Goal: Task Accomplishment & Management: Use online tool/utility

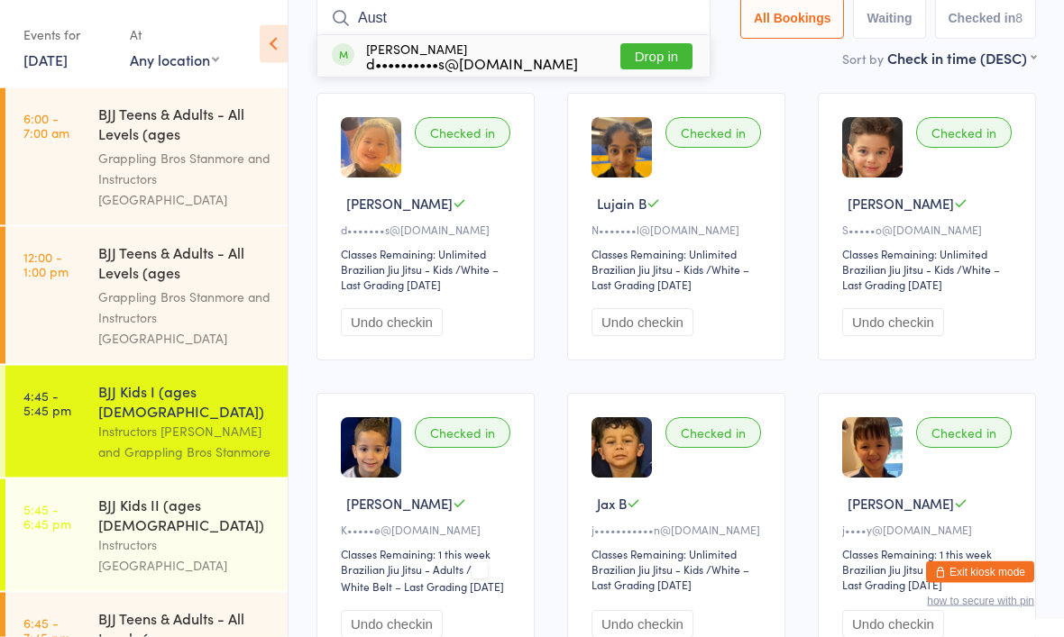
type input "Aust"
click at [657, 59] on button "Drop in" at bounding box center [656, 57] width 72 height 26
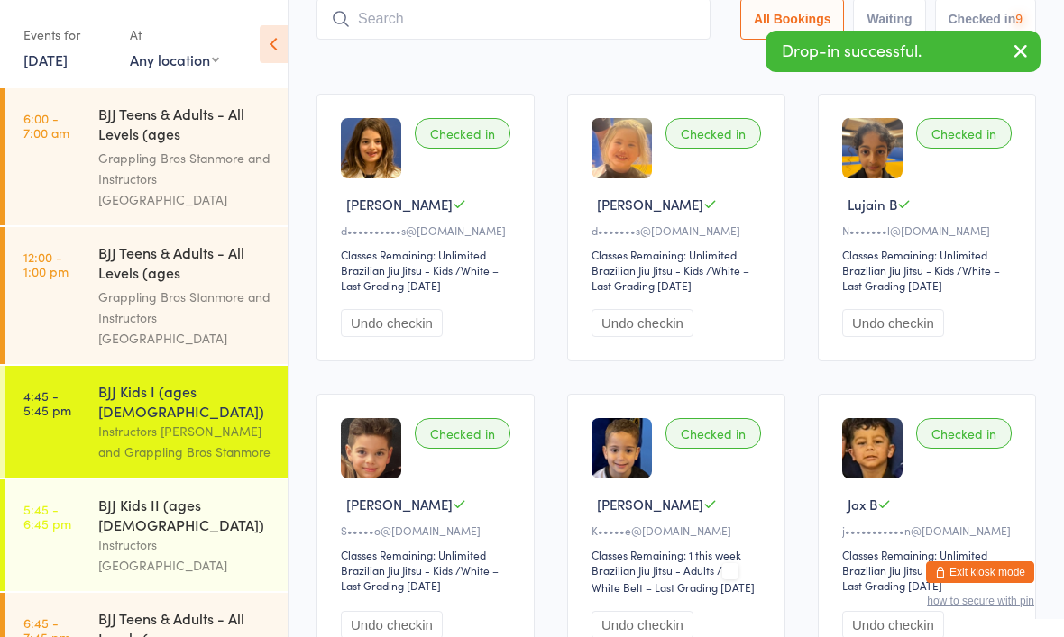
click at [589, 32] on input "search" at bounding box center [513, 18] width 394 height 41
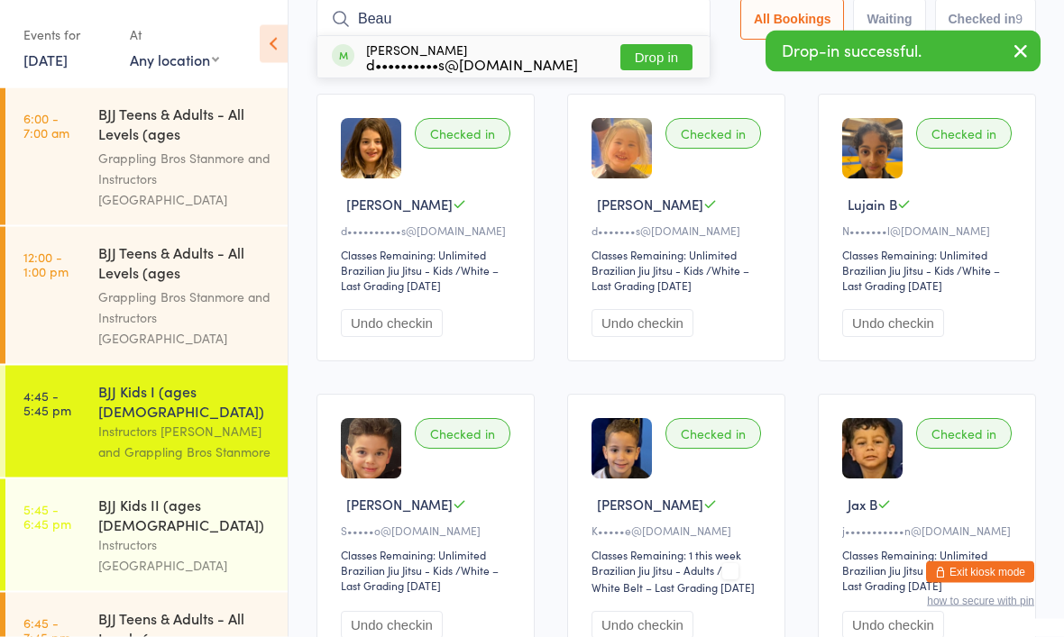
type input "Beau"
click at [632, 61] on button "Drop in" at bounding box center [656, 58] width 72 height 26
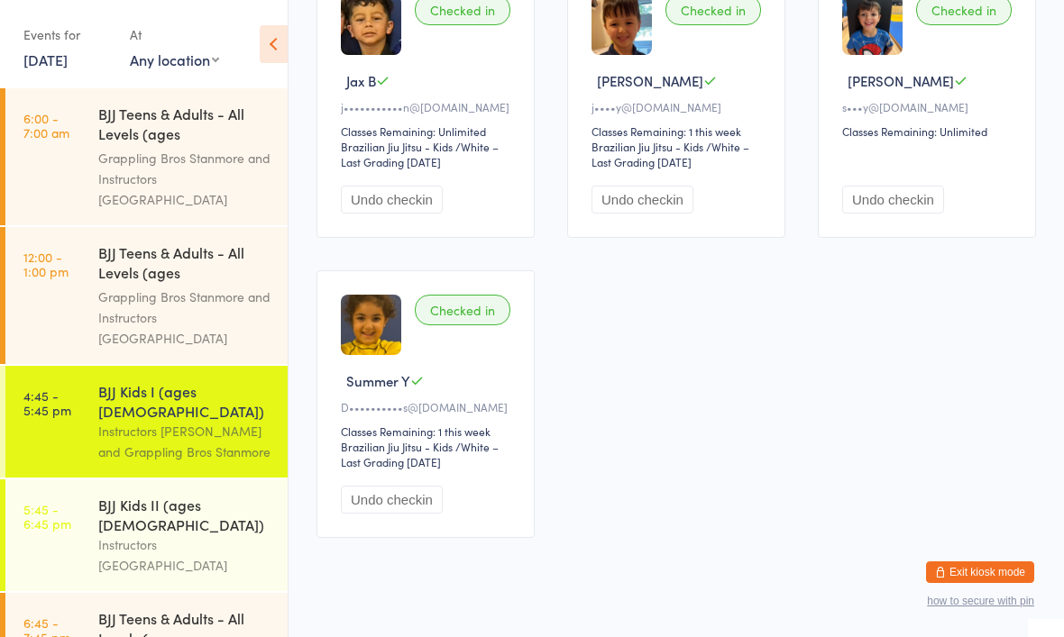
scroll to position [874, 0]
click at [215, 421] on div "Instructors [PERSON_NAME] and Grappling Bros Stanmore" at bounding box center [185, 441] width 174 height 41
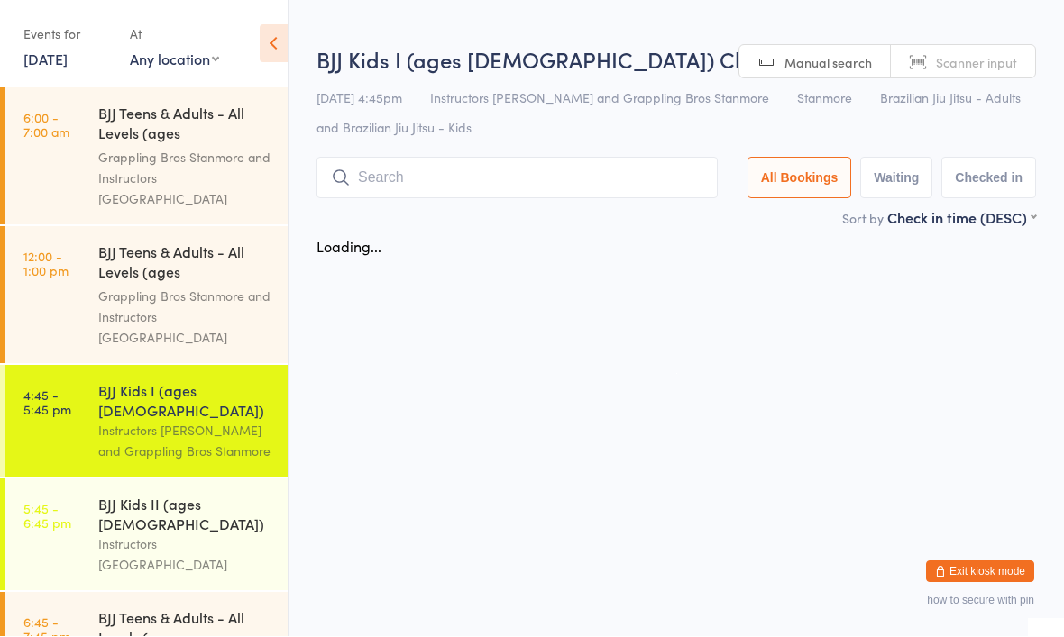
scroll to position [1, 0]
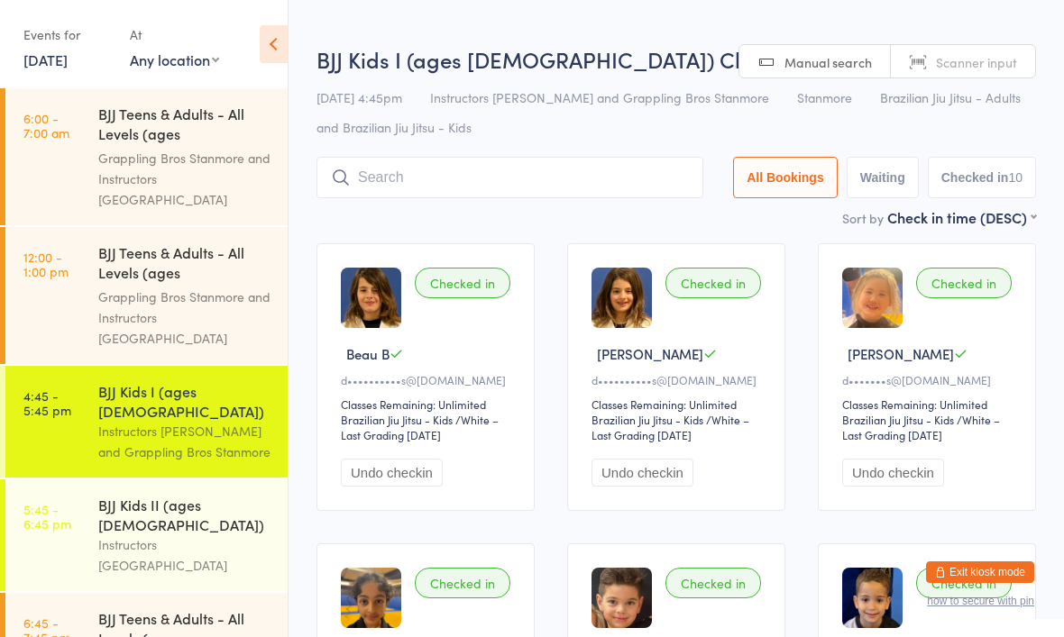
click at [229, 421] on div "Instructors [PERSON_NAME] and Grappling Bros Stanmore" at bounding box center [185, 441] width 174 height 41
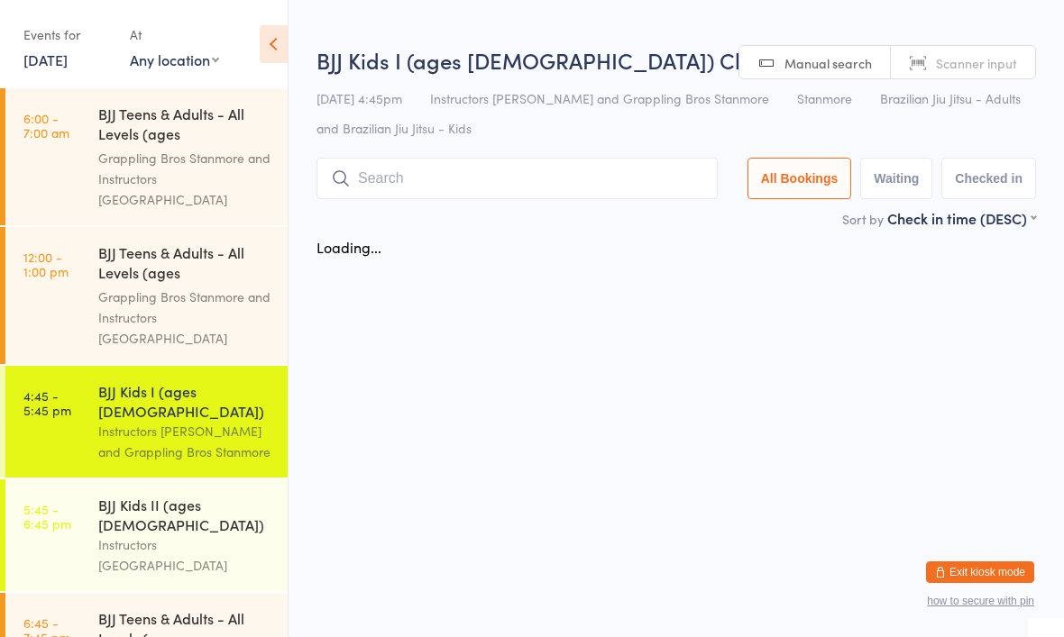
scroll to position [0, 0]
click at [233, 421] on div "Instructors [PERSON_NAME] and Grappling Bros Stanmore" at bounding box center [185, 441] width 174 height 41
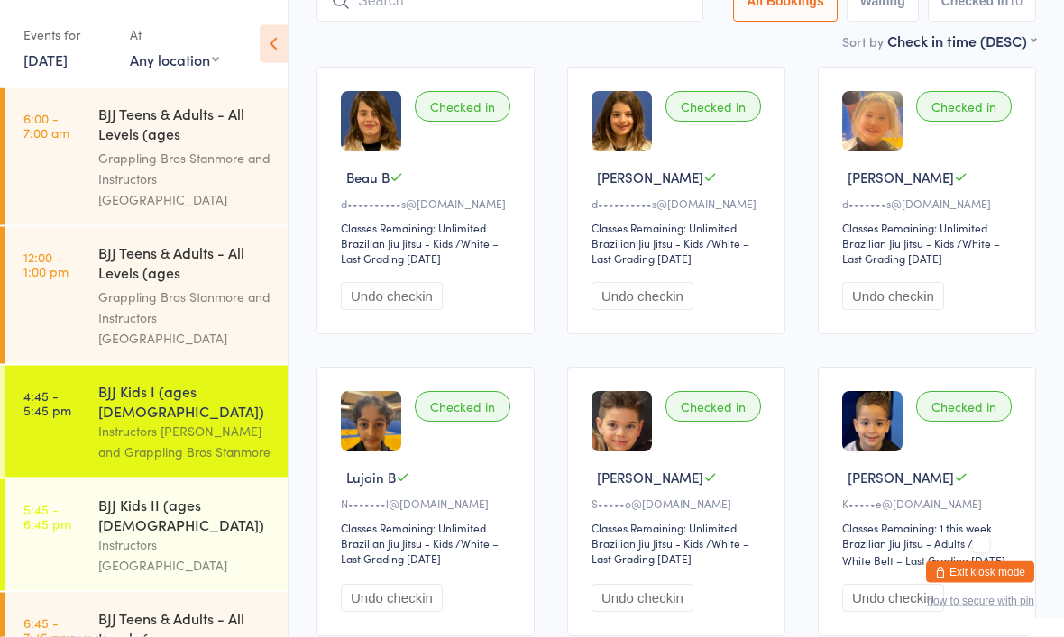
scroll to position [178, 0]
click at [723, 252] on select "Brazilian Jiu Jitsu - Kids" at bounding box center [664, 243] width 147 height 17
click at [653, 306] on button "Undo checkin" at bounding box center [642, 296] width 102 height 28
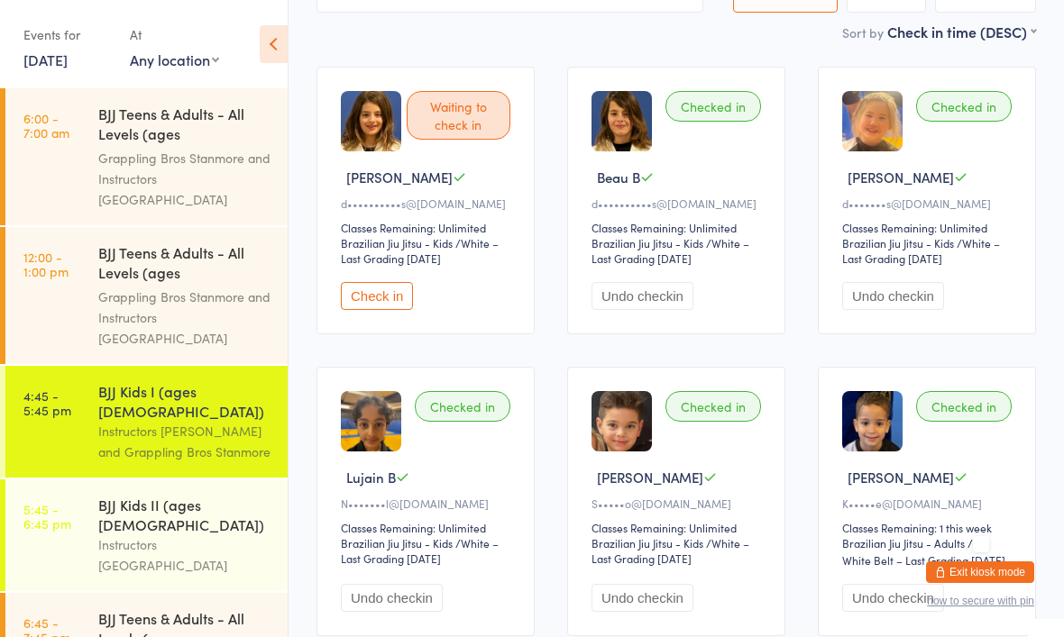
click at [672, 306] on button "Undo checkin" at bounding box center [642, 296] width 102 height 28
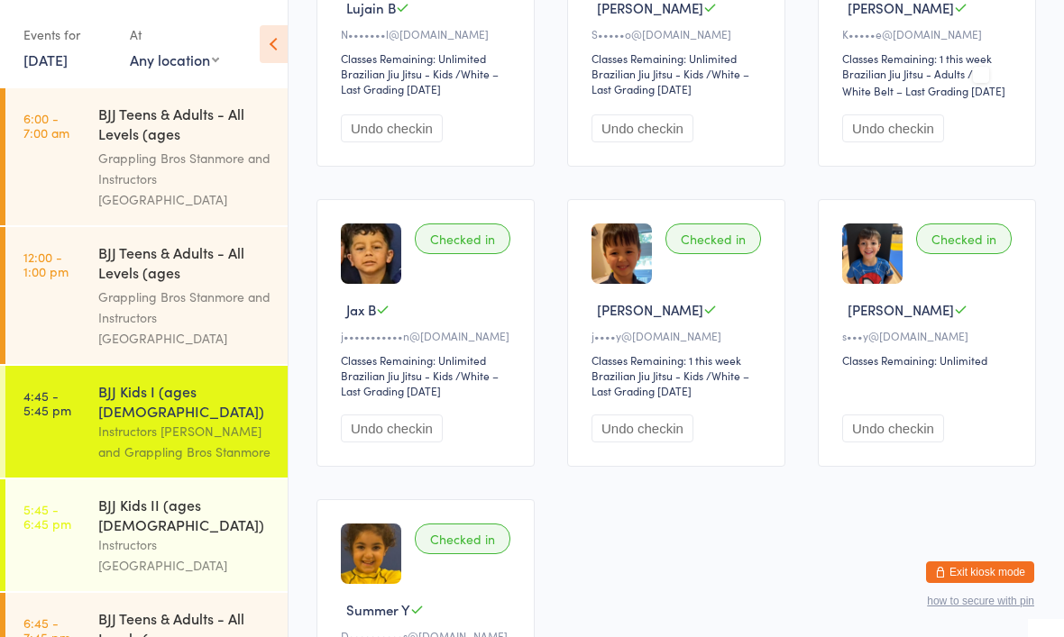
scroll to position [663, 0]
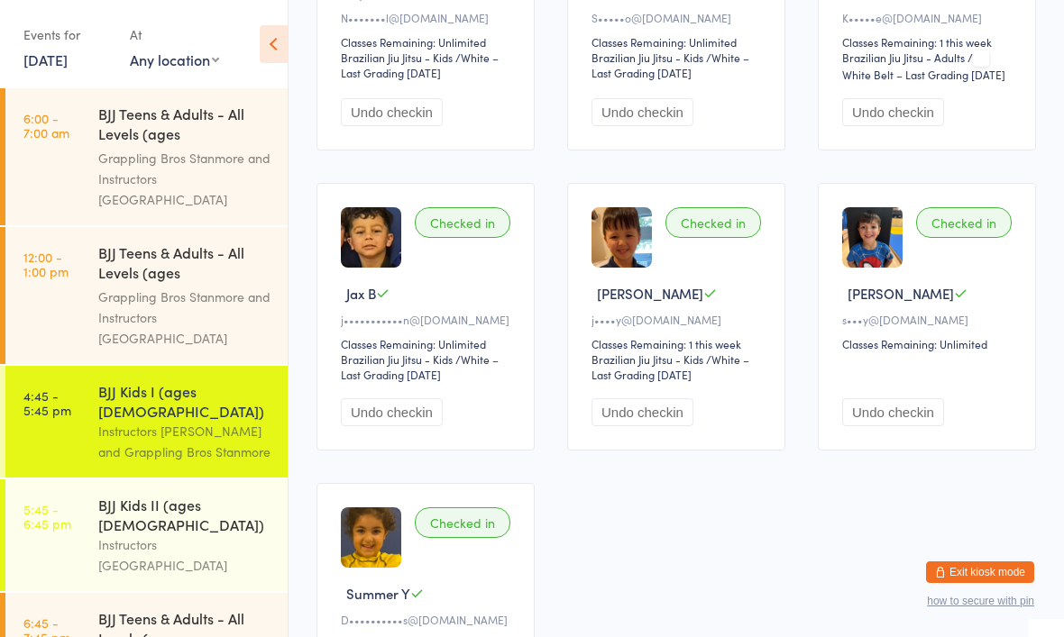
click at [168, 287] on div "Grappling Bros Stanmore and Instructors [GEOGRAPHIC_DATA]" at bounding box center [185, 318] width 174 height 62
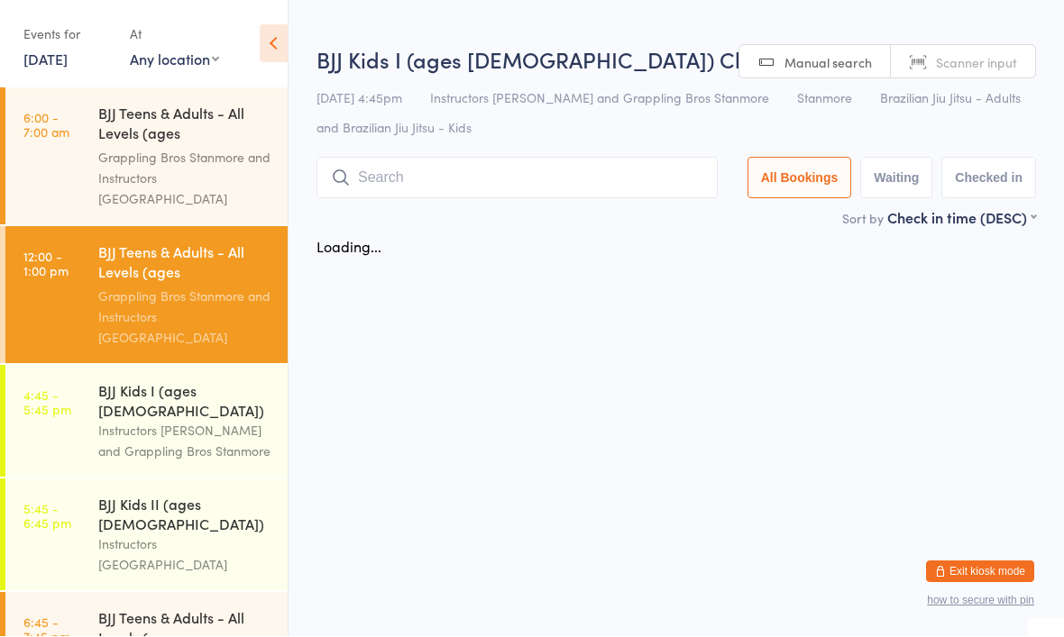
scroll to position [1, 0]
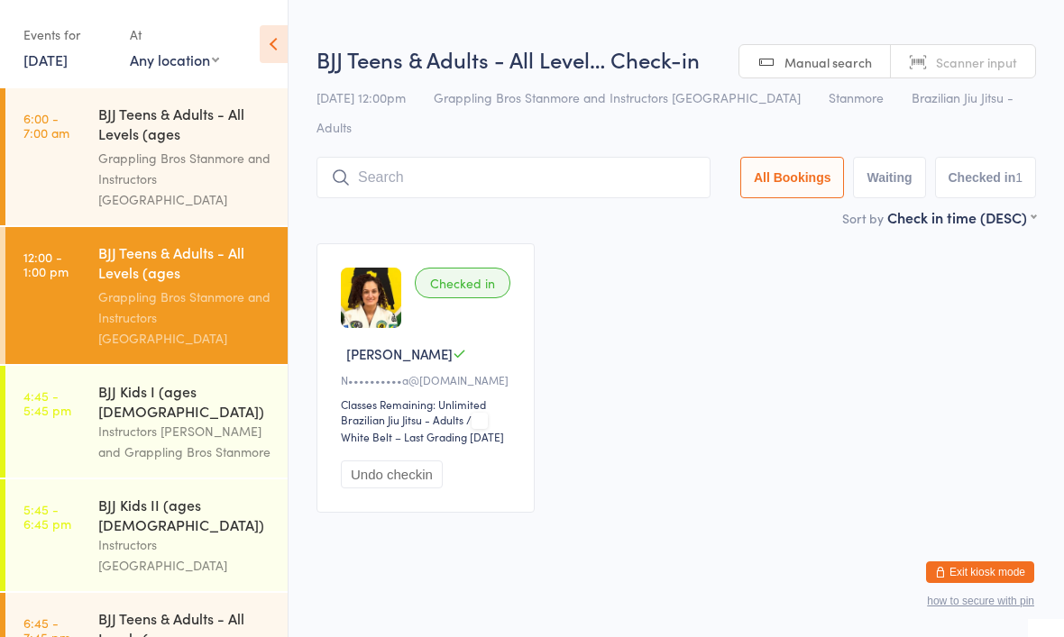
click at [154, 421] on div "Instructors [PERSON_NAME] and Grappling Bros Stanmore" at bounding box center [185, 441] width 174 height 41
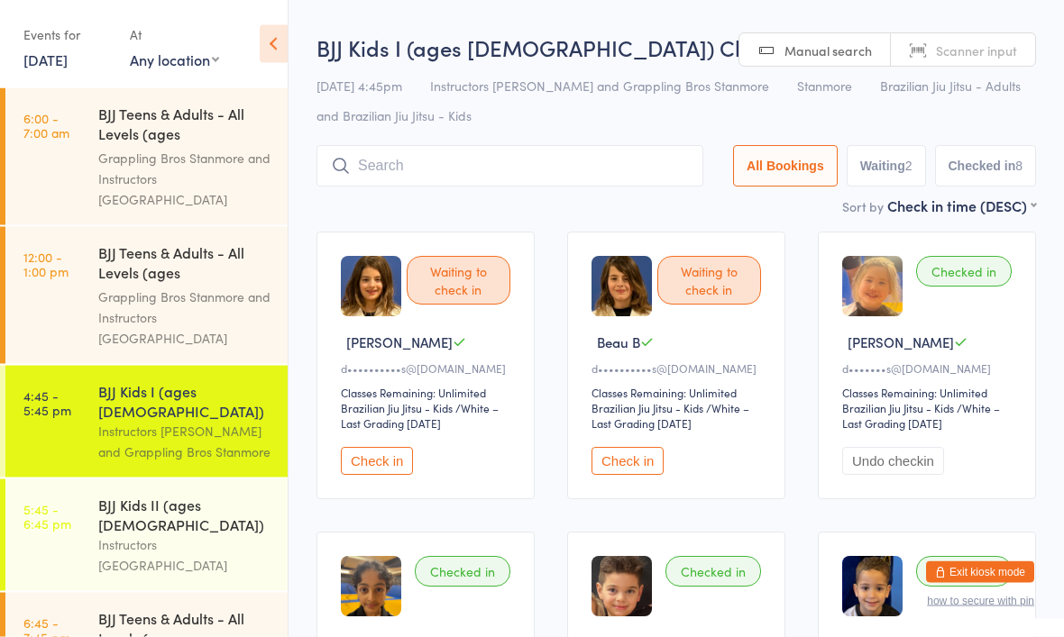
scroll to position [13, 0]
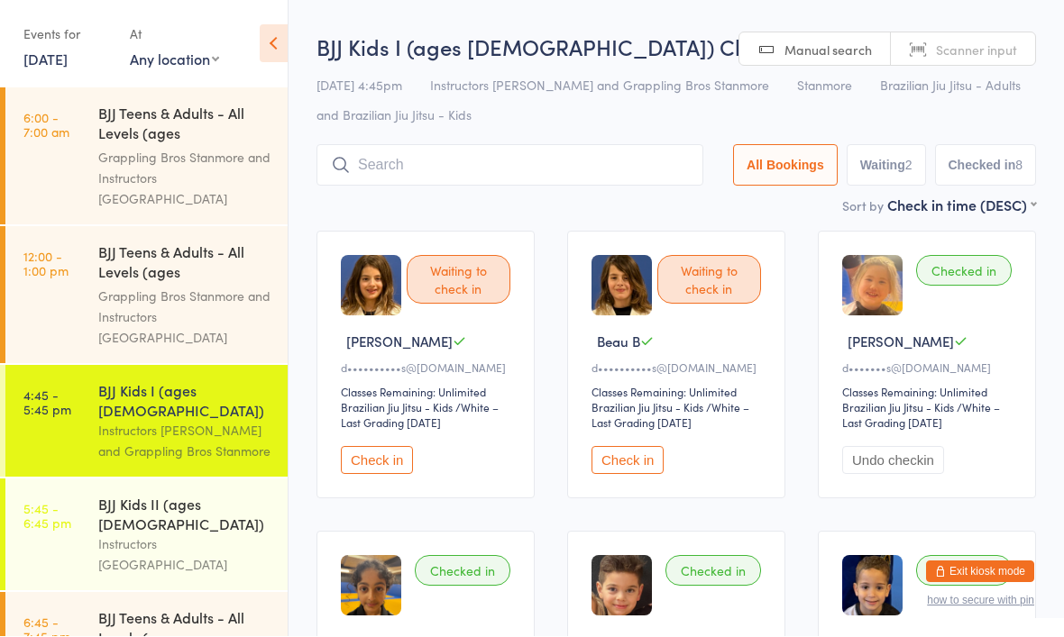
click at [104, 535] on div "Instructors [GEOGRAPHIC_DATA]" at bounding box center [185, 555] width 174 height 41
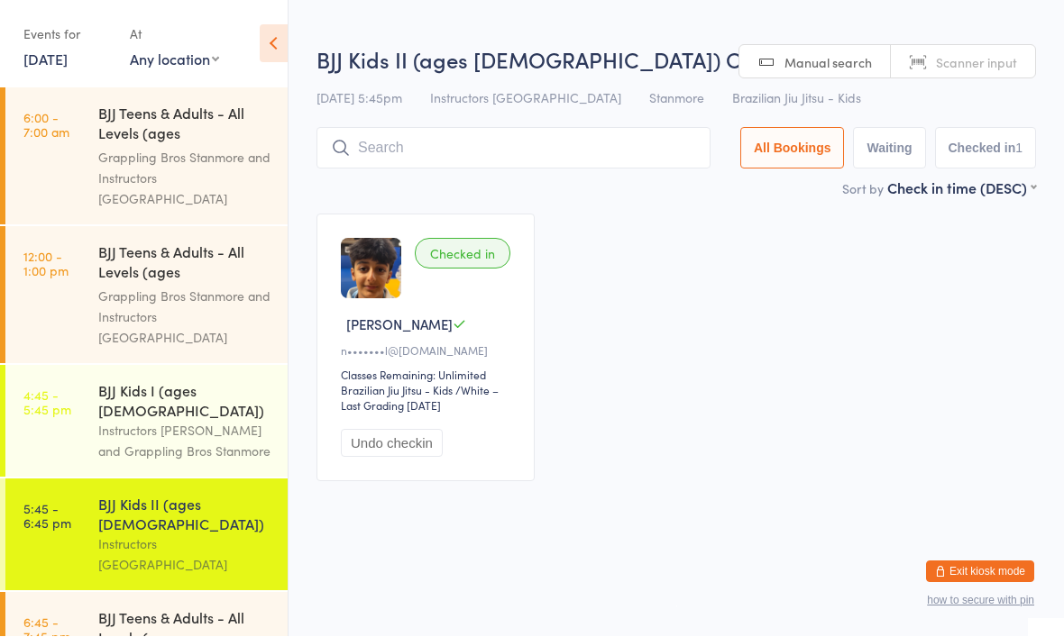
click at [123, 608] on div "BJJ Teens & Adults - All Levels (ages [DEMOGRAPHIC_DATA]+)" at bounding box center [185, 630] width 174 height 44
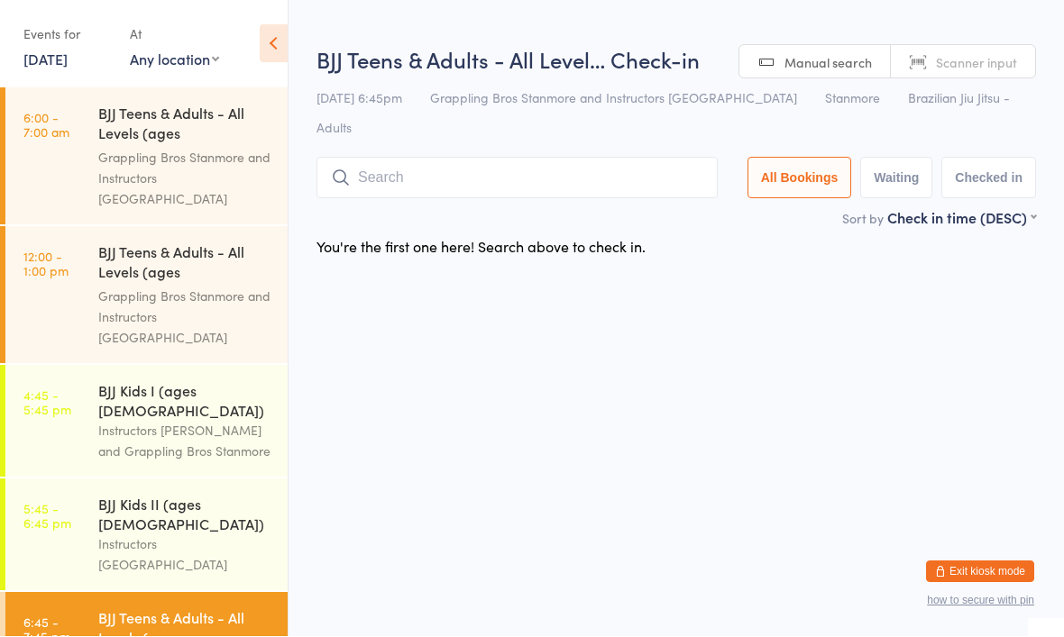
click at [99, 535] on div "Instructors [GEOGRAPHIC_DATA]" at bounding box center [185, 555] width 174 height 41
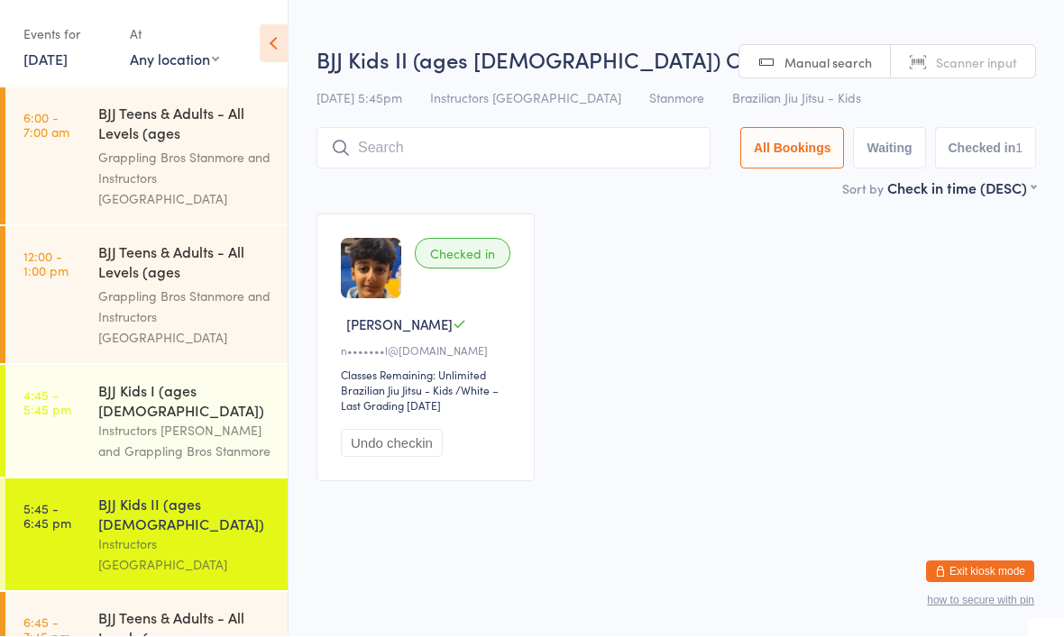
click at [153, 421] on div "Instructors [PERSON_NAME] and Grappling Bros Stanmore" at bounding box center [185, 441] width 174 height 41
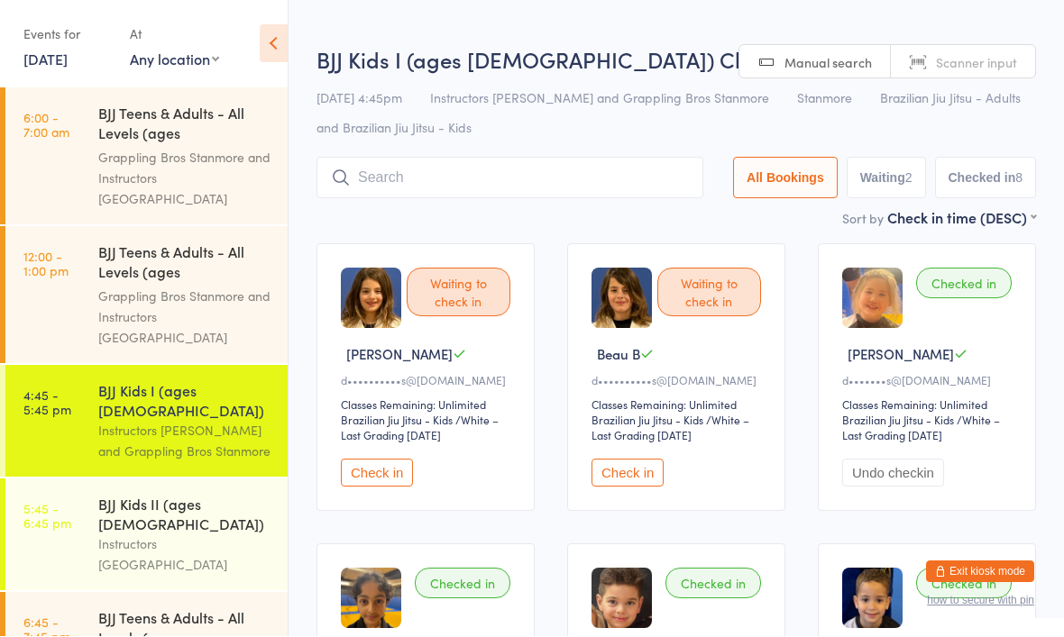
scroll to position [1, 0]
click at [375, 481] on button "Check in" at bounding box center [377, 473] width 72 height 28
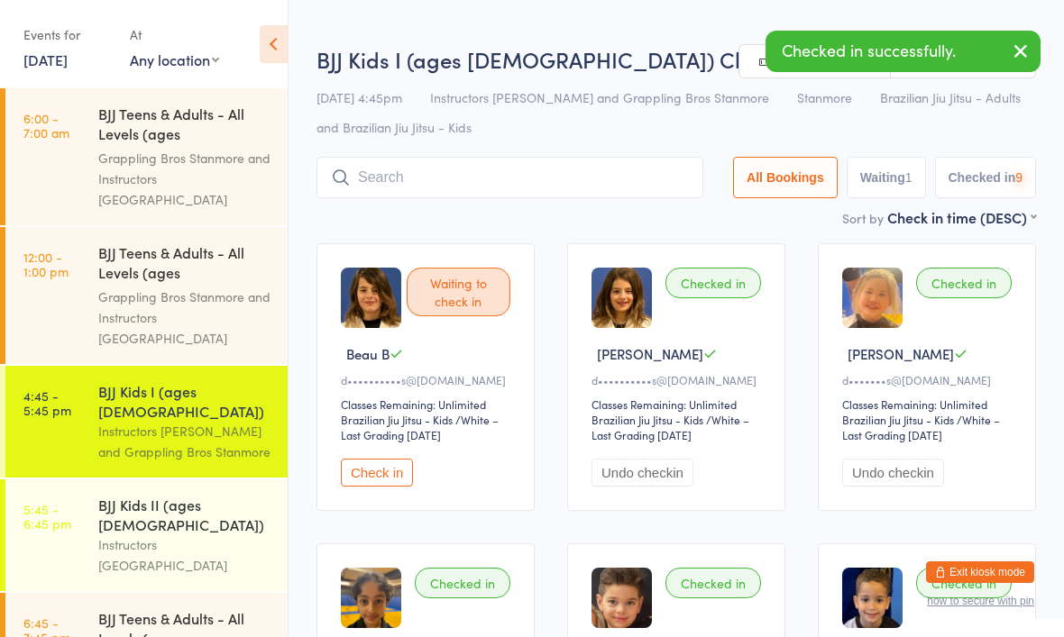
click at [634, 483] on button "Undo checkin" at bounding box center [642, 473] width 102 height 28
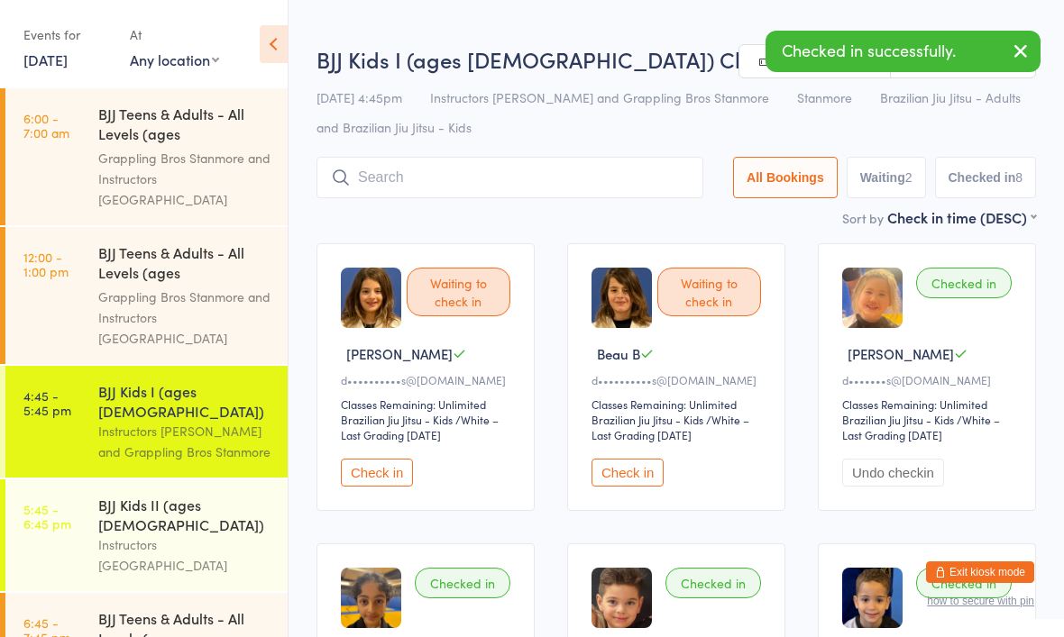
click at [379, 475] on button "Check in" at bounding box center [377, 473] width 72 height 28
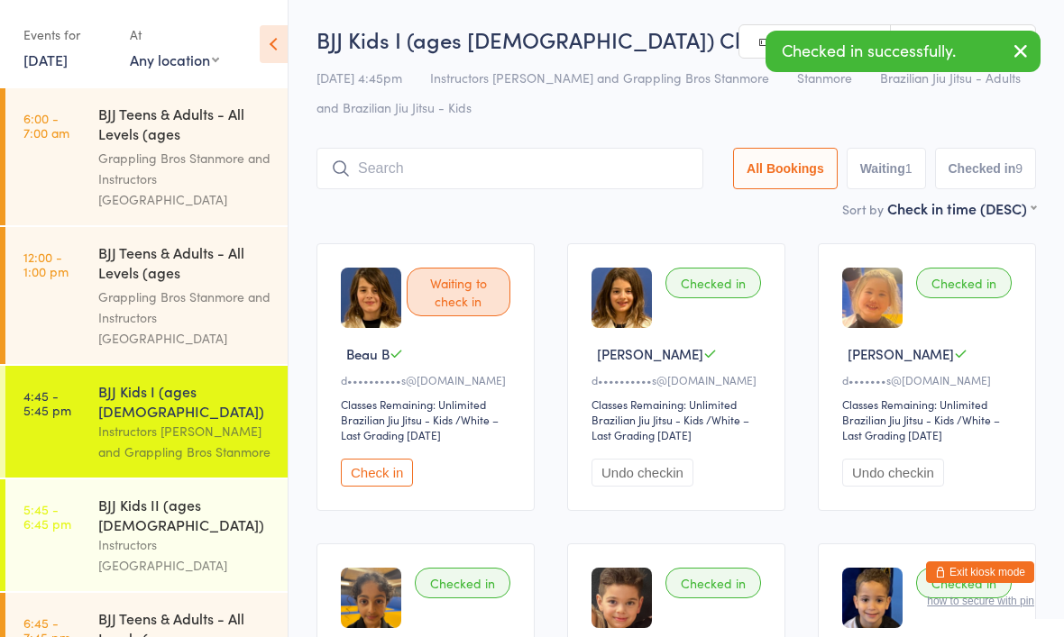
scroll to position [0, 0]
click at [383, 472] on button "Check in" at bounding box center [377, 474] width 72 height 28
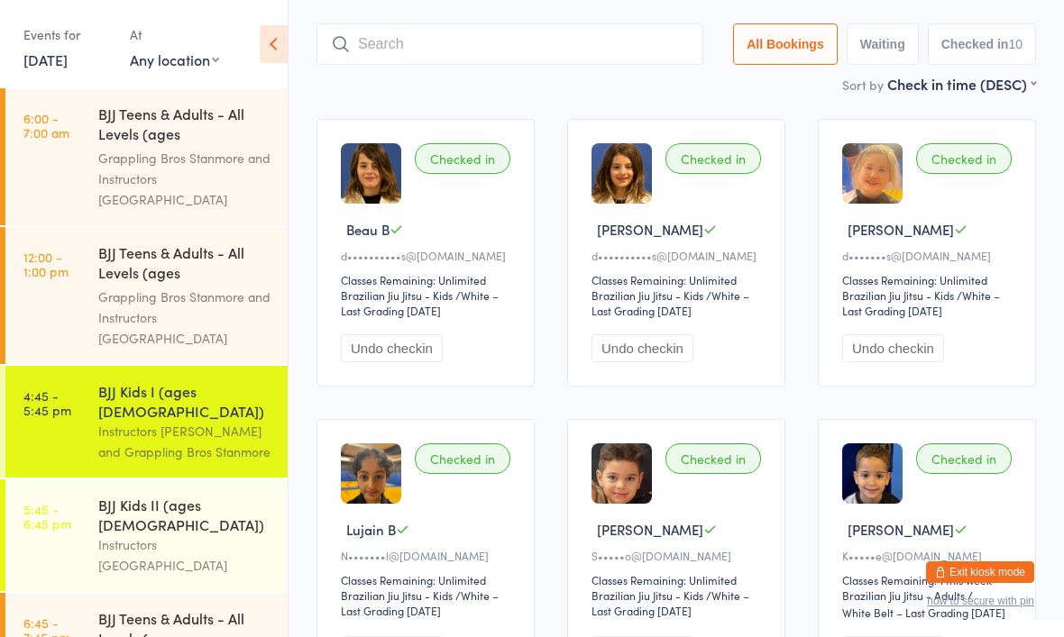
scroll to position [126, 0]
click at [206, 495] on div "BJJ Kids II (ages [DEMOGRAPHIC_DATA])" at bounding box center [185, 515] width 174 height 40
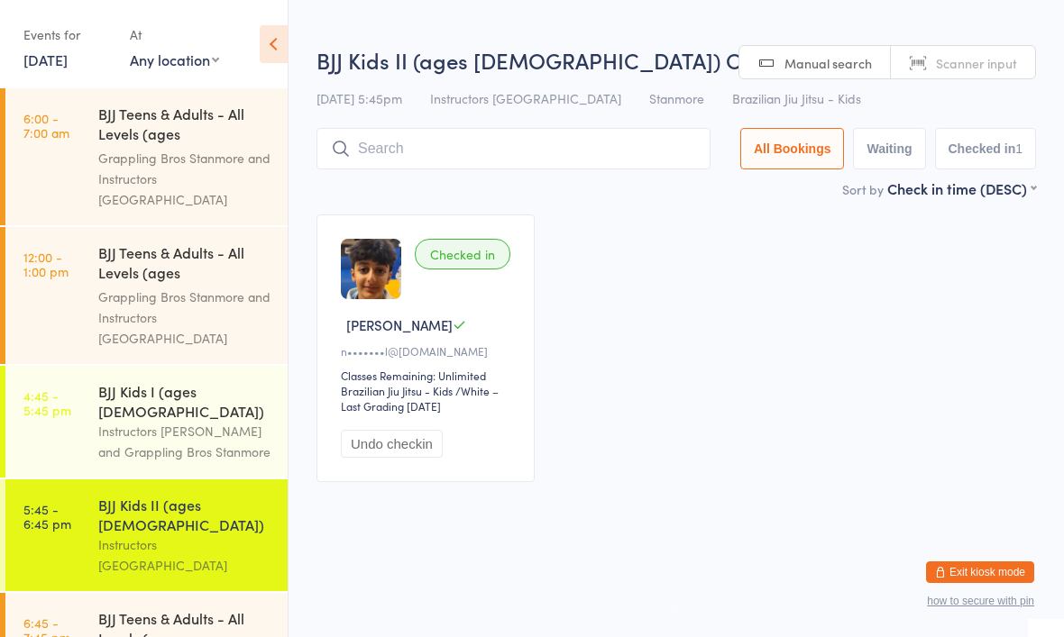
click at [202, 421] on div "Instructors [PERSON_NAME] and Grappling Bros Stanmore" at bounding box center [185, 441] width 174 height 41
